Goal: Task Accomplishment & Management: Use online tool/utility

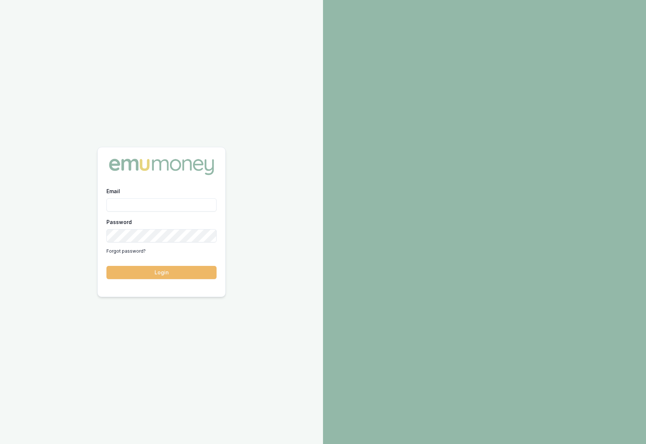
type input "krish.babu@emumoney.com.au"
click at [121, 270] on button "Login" at bounding box center [161, 272] width 110 height 13
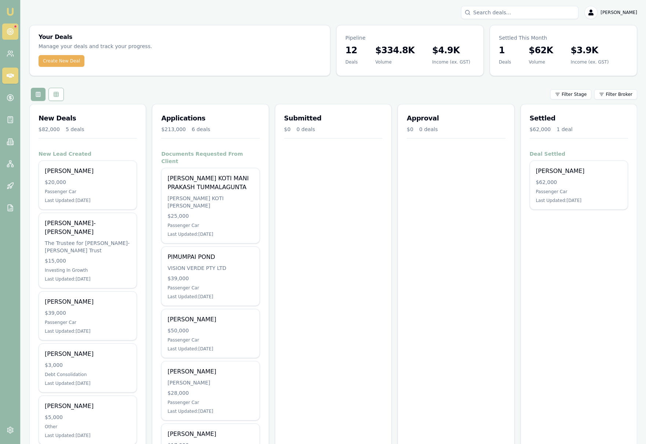
click at [7, 27] on link at bounding box center [10, 32] width 16 height 16
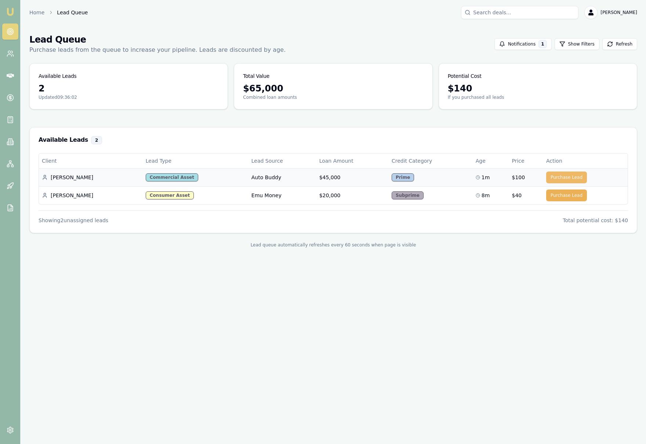
click at [559, 176] on button "Purchase Lead" at bounding box center [566, 177] width 41 height 12
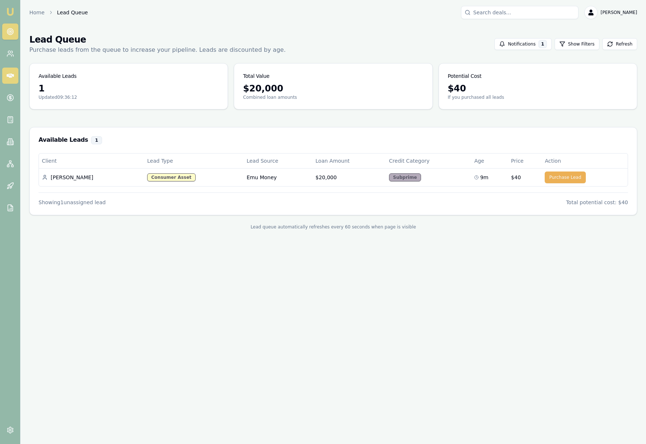
click at [10, 79] on icon at bounding box center [10, 75] width 7 height 7
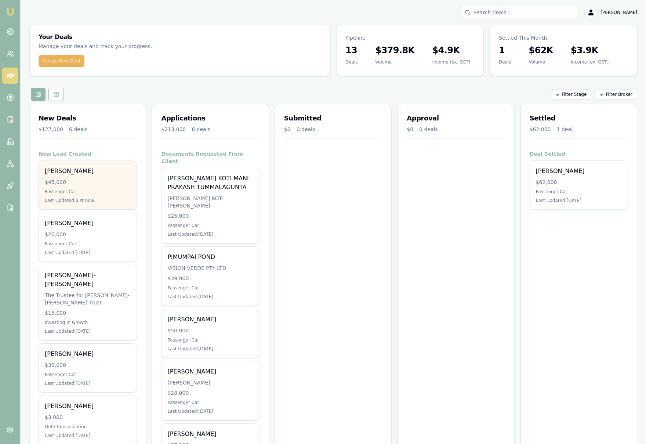
click at [107, 184] on div "$45,000" at bounding box center [88, 181] width 86 height 7
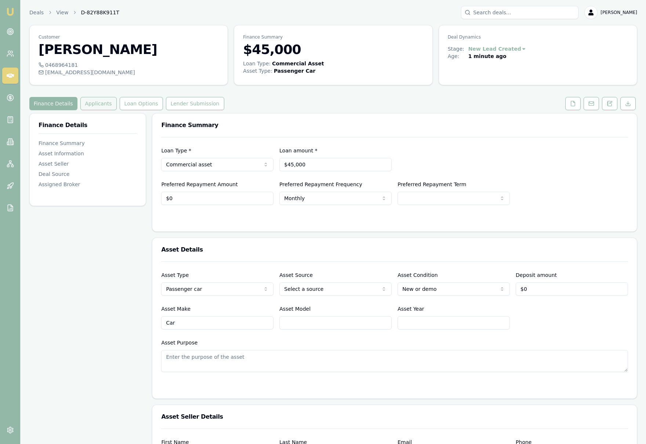
click at [88, 103] on button "Applicants" at bounding box center [98, 103] width 36 height 13
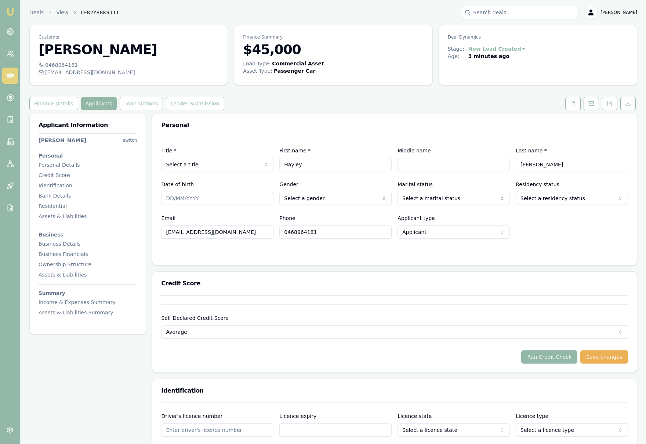
click at [336, 13] on div "Deals View D-82Y88K911T Krish Babu" at bounding box center [333, 12] width 608 height 13
click at [10, 36] on link at bounding box center [10, 32] width 16 height 16
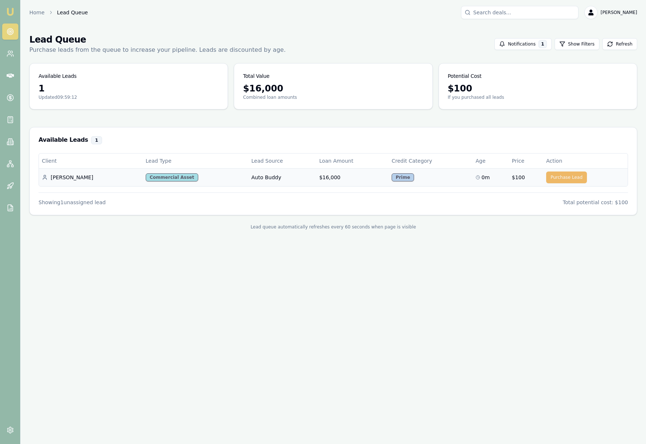
click at [566, 178] on button "Purchase Lead" at bounding box center [566, 177] width 41 height 12
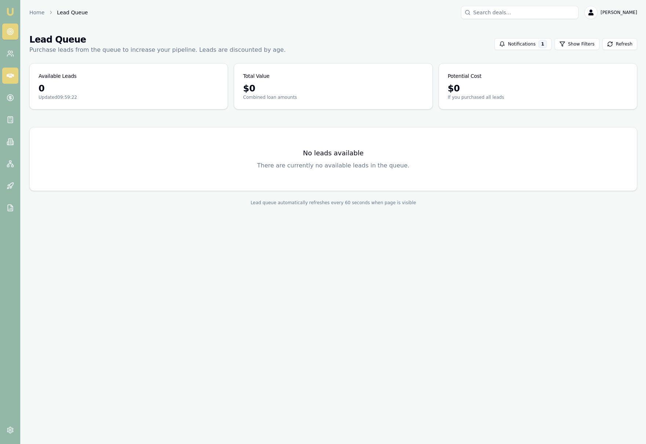
click at [15, 77] on link at bounding box center [10, 76] width 16 height 16
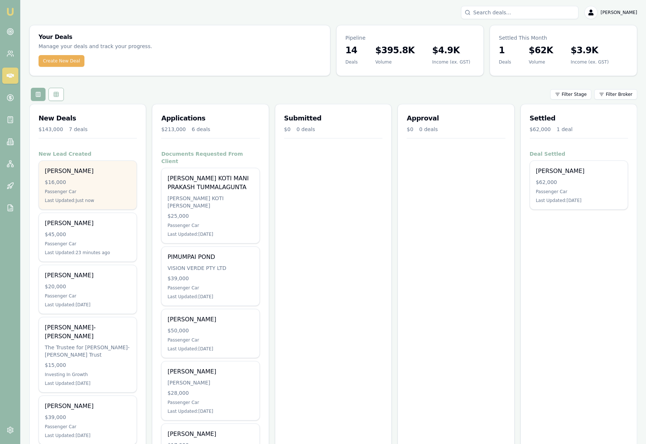
click at [115, 188] on div "Andrew Mckeown $16,000 Passenger Car Last Updated: Just now" at bounding box center [88, 185] width 98 height 48
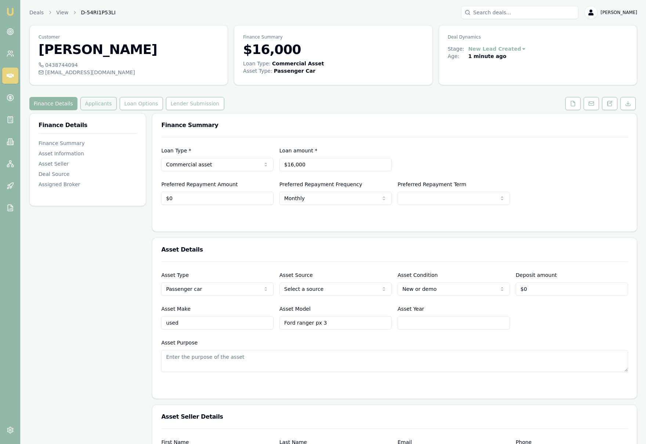
click at [98, 103] on button "Applicants" at bounding box center [98, 103] width 36 height 13
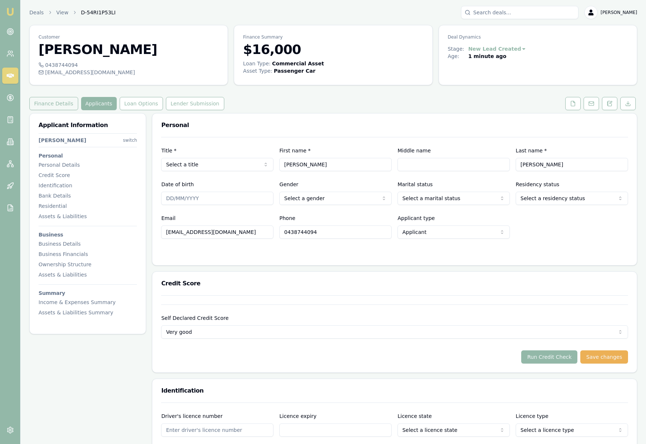
click at [45, 101] on button "Finance Details" at bounding box center [53, 103] width 49 height 13
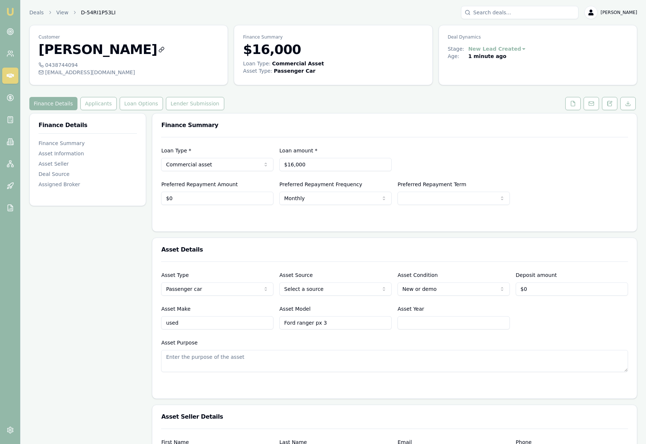
click at [161, 50] on icon at bounding box center [162, 48] width 3 height 3
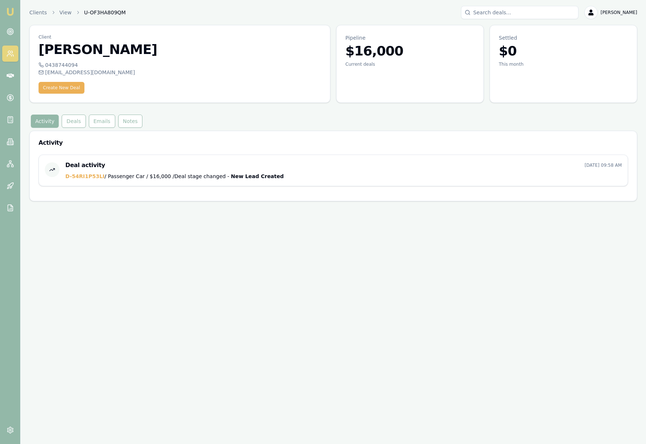
drag, startPoint x: 144, startPoint y: 50, endPoint x: 40, endPoint y: 50, distance: 104.7
click at [40, 50] on h3 "Andrew Mckeown" at bounding box center [180, 49] width 283 height 15
copy h3 "Andrew Mckeown"
click at [65, 11] on link "View" at bounding box center [65, 12] width 12 height 7
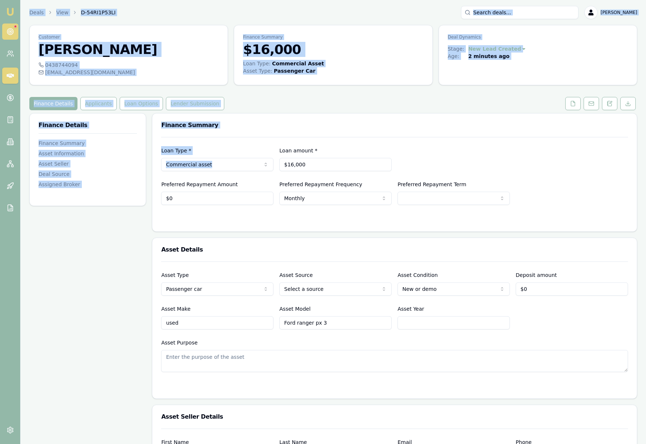
drag, startPoint x: 385, startPoint y: 137, endPoint x: 16, endPoint y: 29, distance: 384.7
click at [16, 29] on div "Emu Broker Deals View D-54RI1P53LI [PERSON_NAME] Toggle Menu Customer [PERSON_N…" at bounding box center [323, 399] width 646 height 799
click at [12, 32] on icon at bounding box center [10, 31] width 7 height 7
